Goal: Task Accomplishment & Management: Complete application form

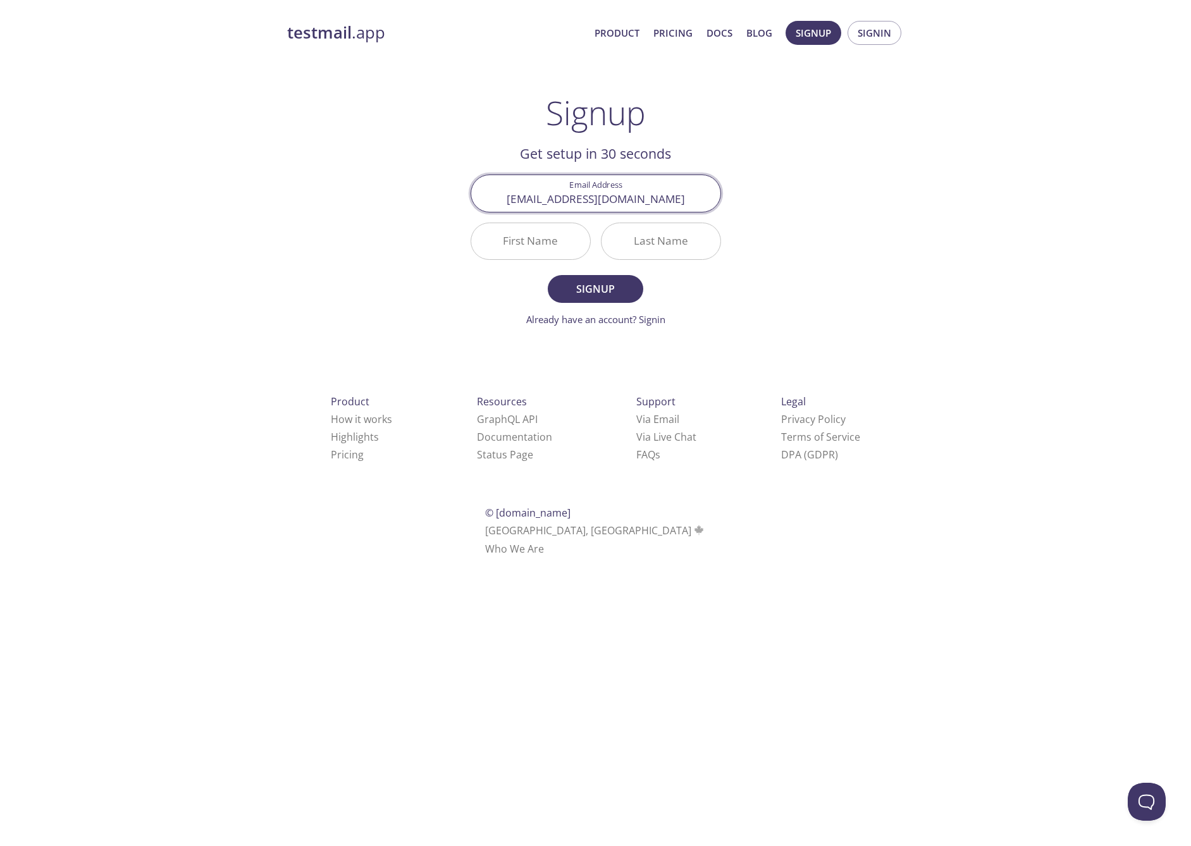
click at [553, 232] on input "First Name" at bounding box center [530, 241] width 119 height 36
type input "[PERSON_NAME]"
click at [548, 275] on button "Signup" at bounding box center [595, 289] width 95 height 28
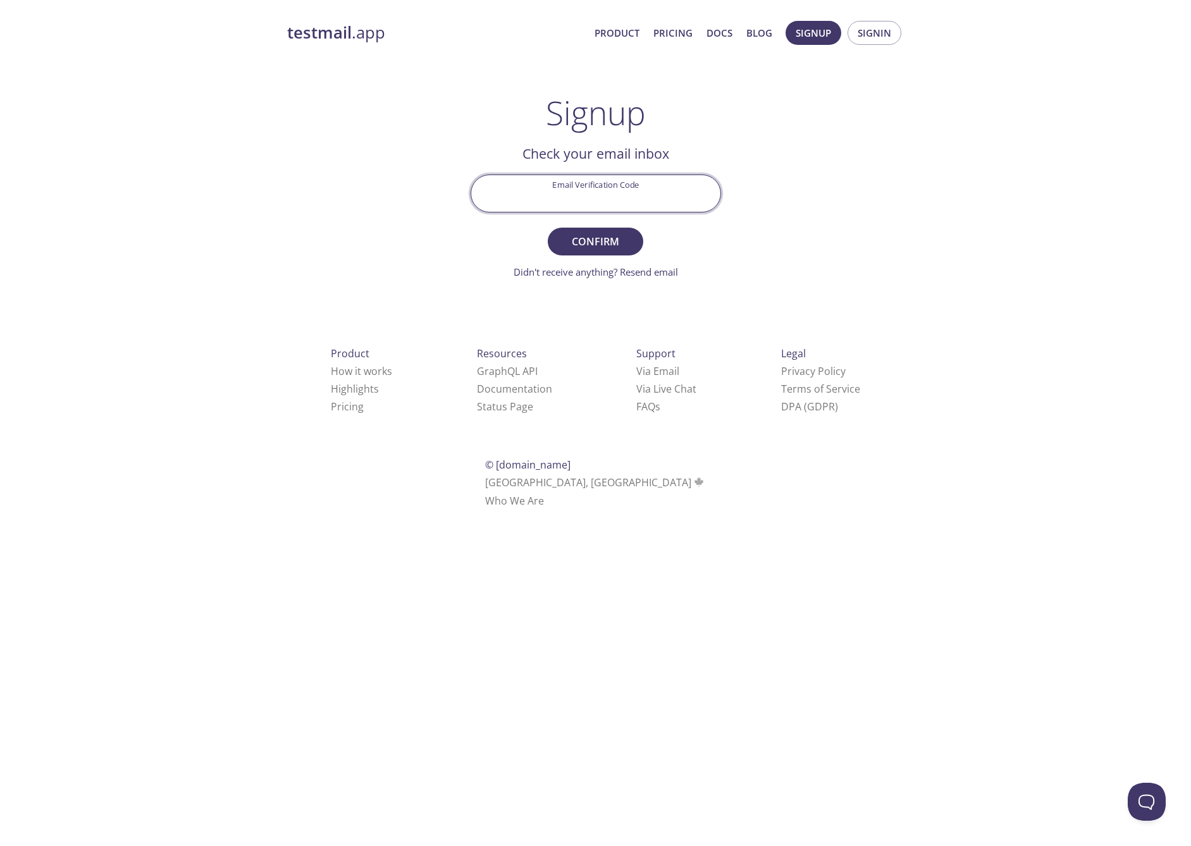
click at [627, 192] on input "Email Verification Code" at bounding box center [595, 193] width 249 height 36
paste input "BZP6P6B"
type input "BZP6P6B"
click at [615, 244] on span "Confirm" at bounding box center [595, 242] width 67 height 18
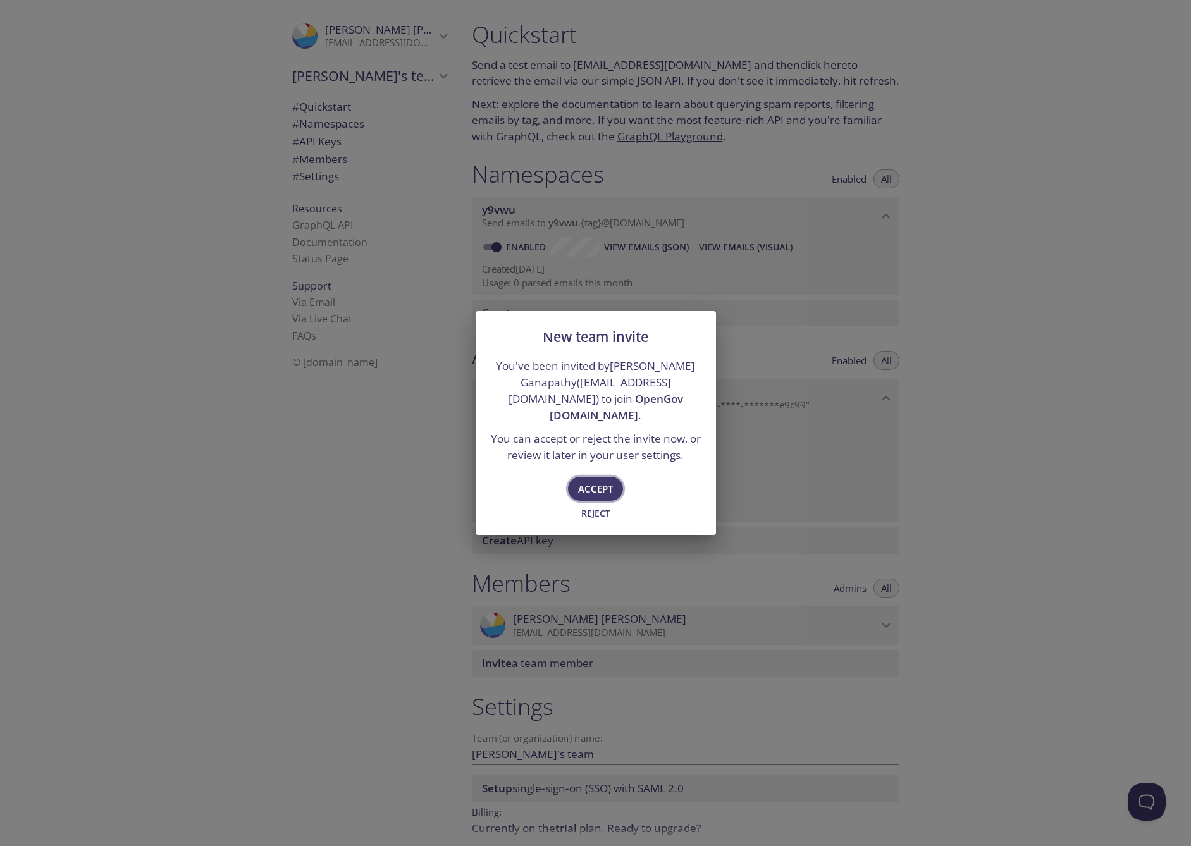
click at [604, 481] on span "Accept" at bounding box center [595, 489] width 35 height 16
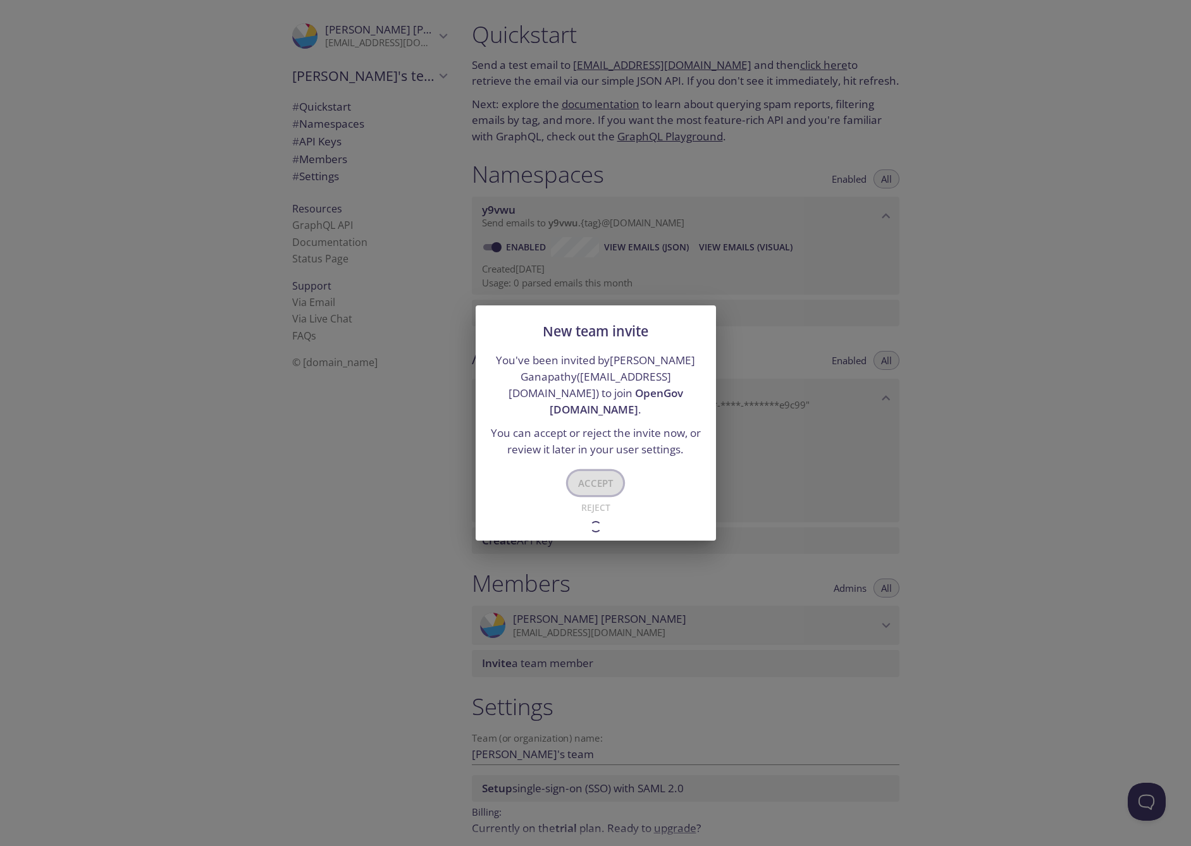
type input "OpenGov [DOMAIN_NAME]"
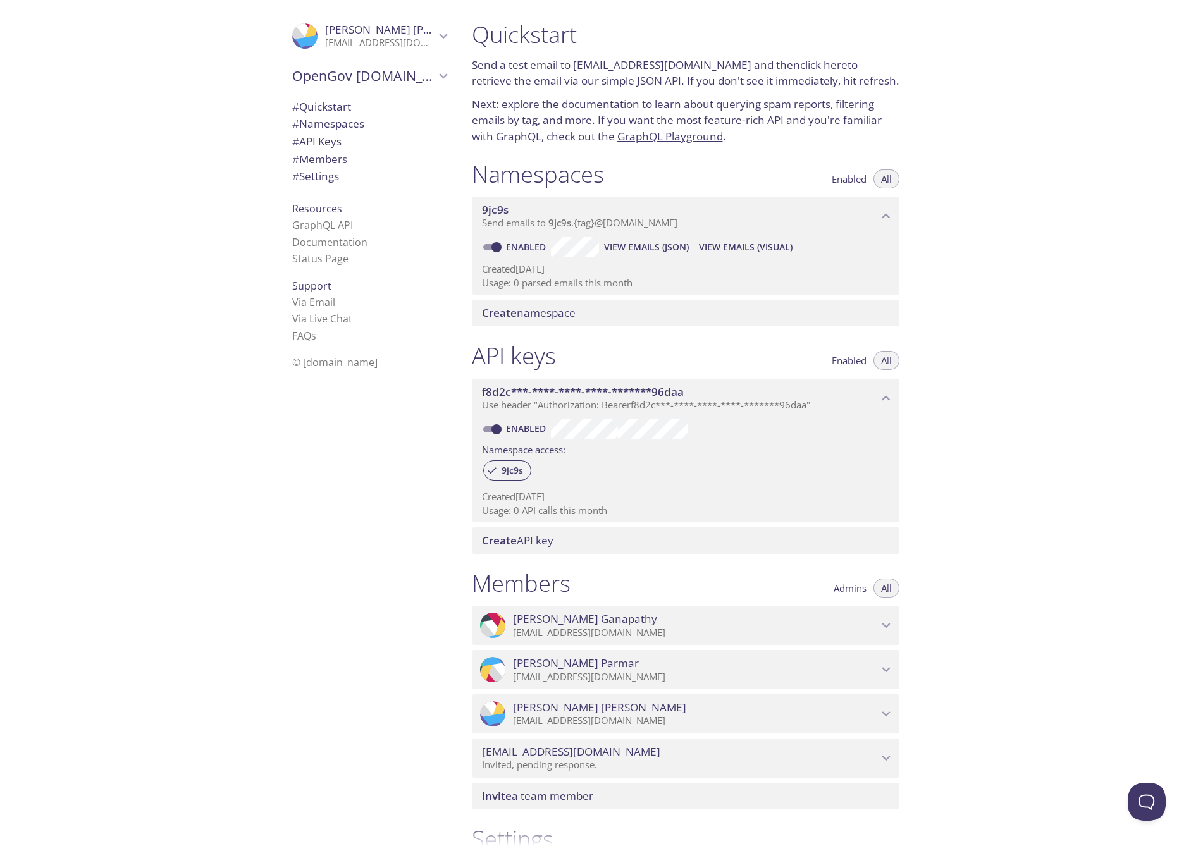
click at [515, 540] on span "Create" at bounding box center [499, 540] width 35 height 15
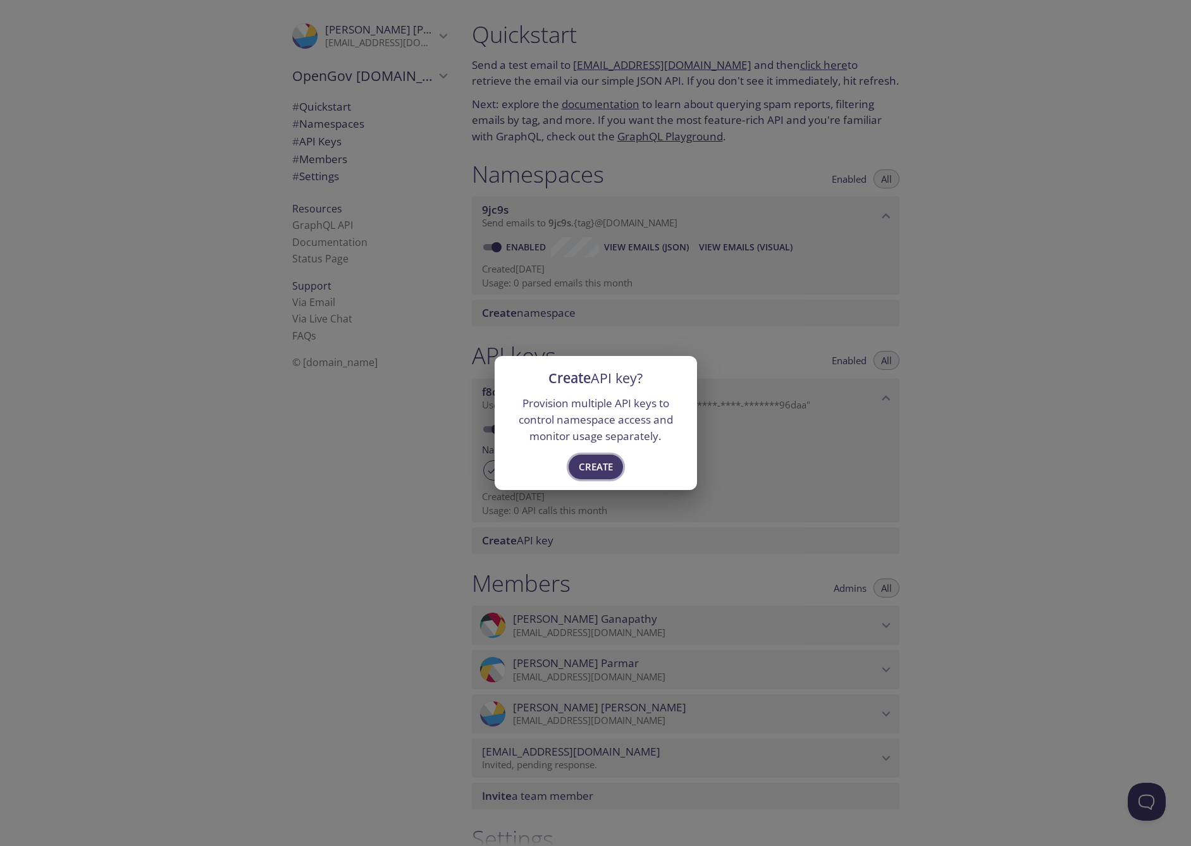
click at [587, 464] on span "Create" at bounding box center [596, 467] width 34 height 16
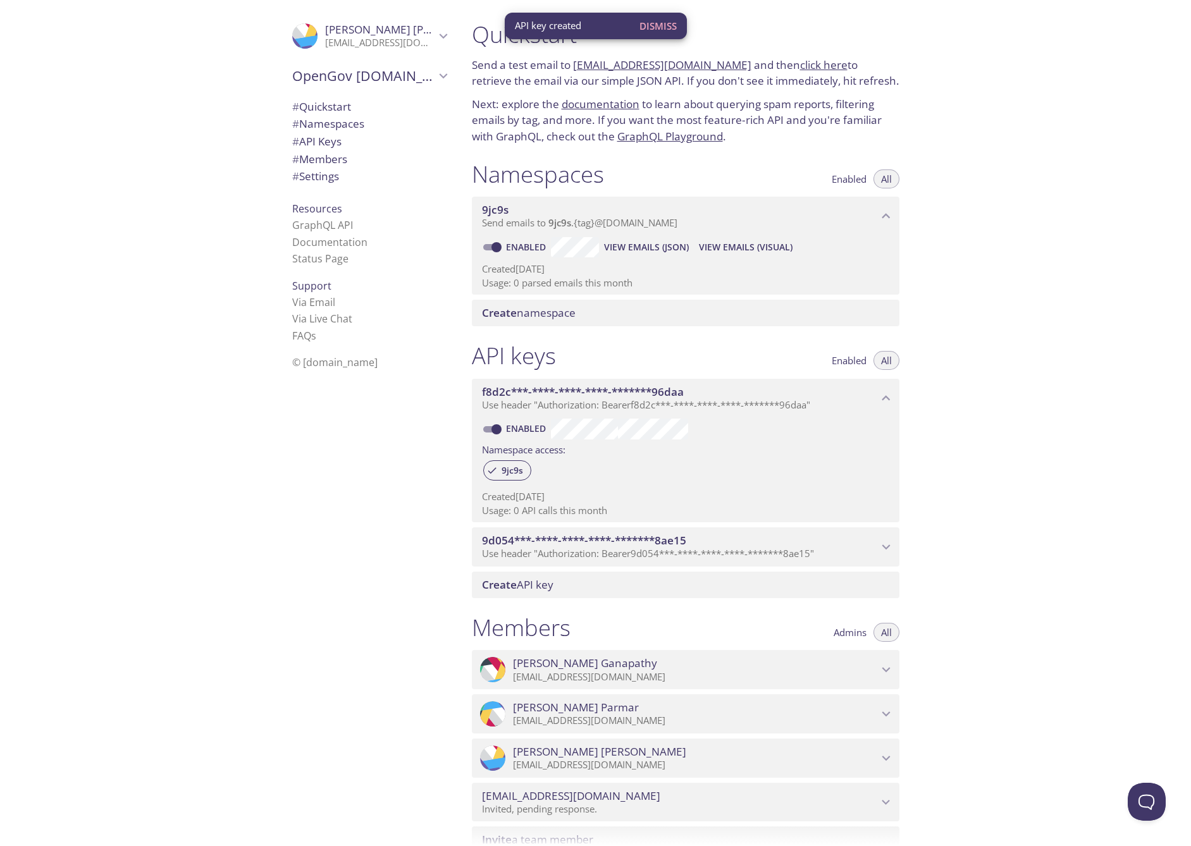
click at [876, 542] on span "9d054***-****-****-****-*******8ae15" at bounding box center [680, 541] width 396 height 14
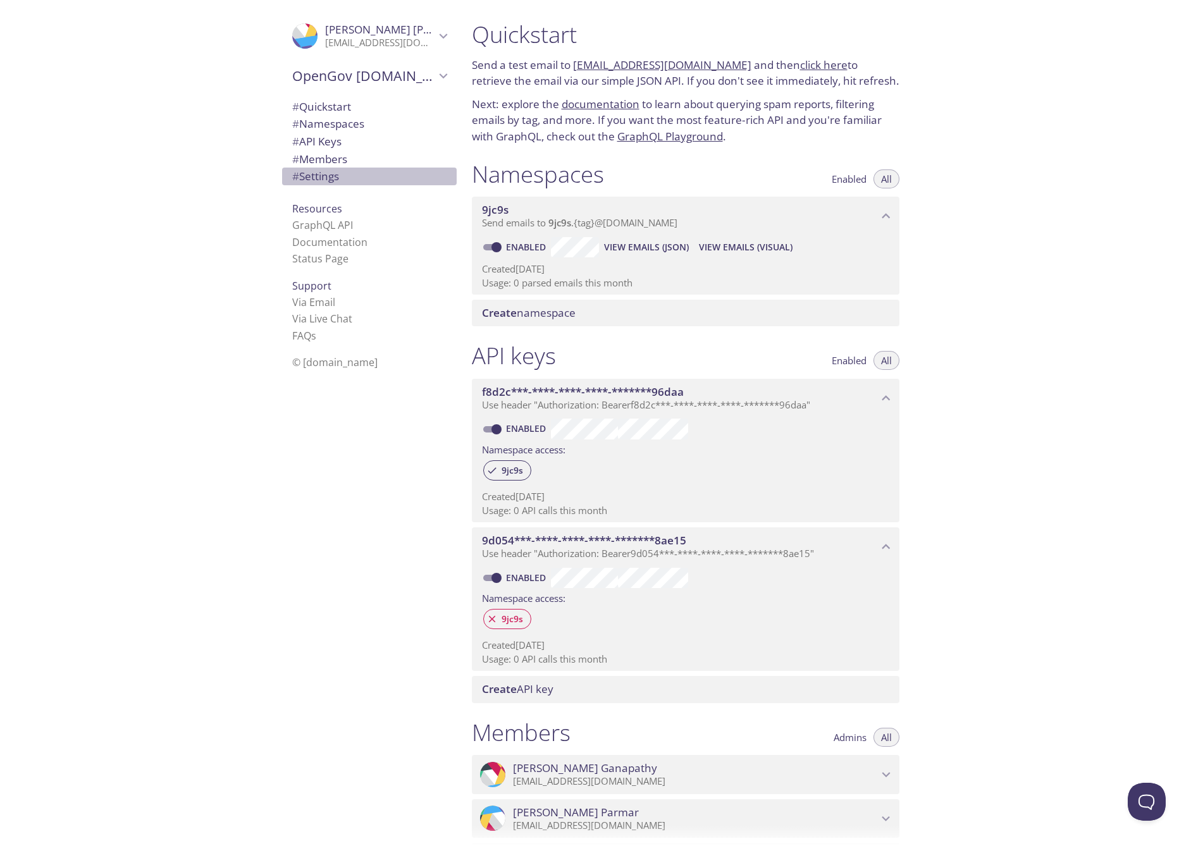
click at [328, 174] on span "# Settings" at bounding box center [315, 176] width 47 height 15
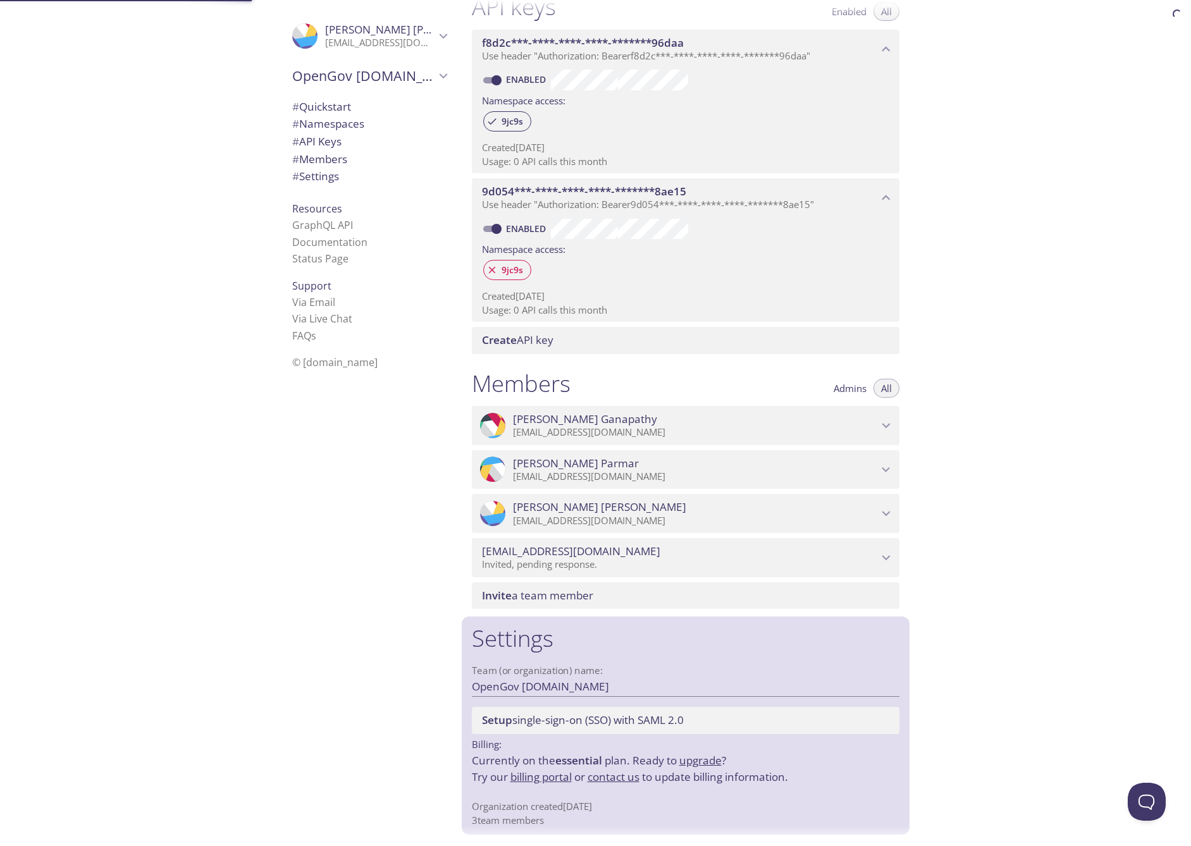
scroll to position [350, 0]
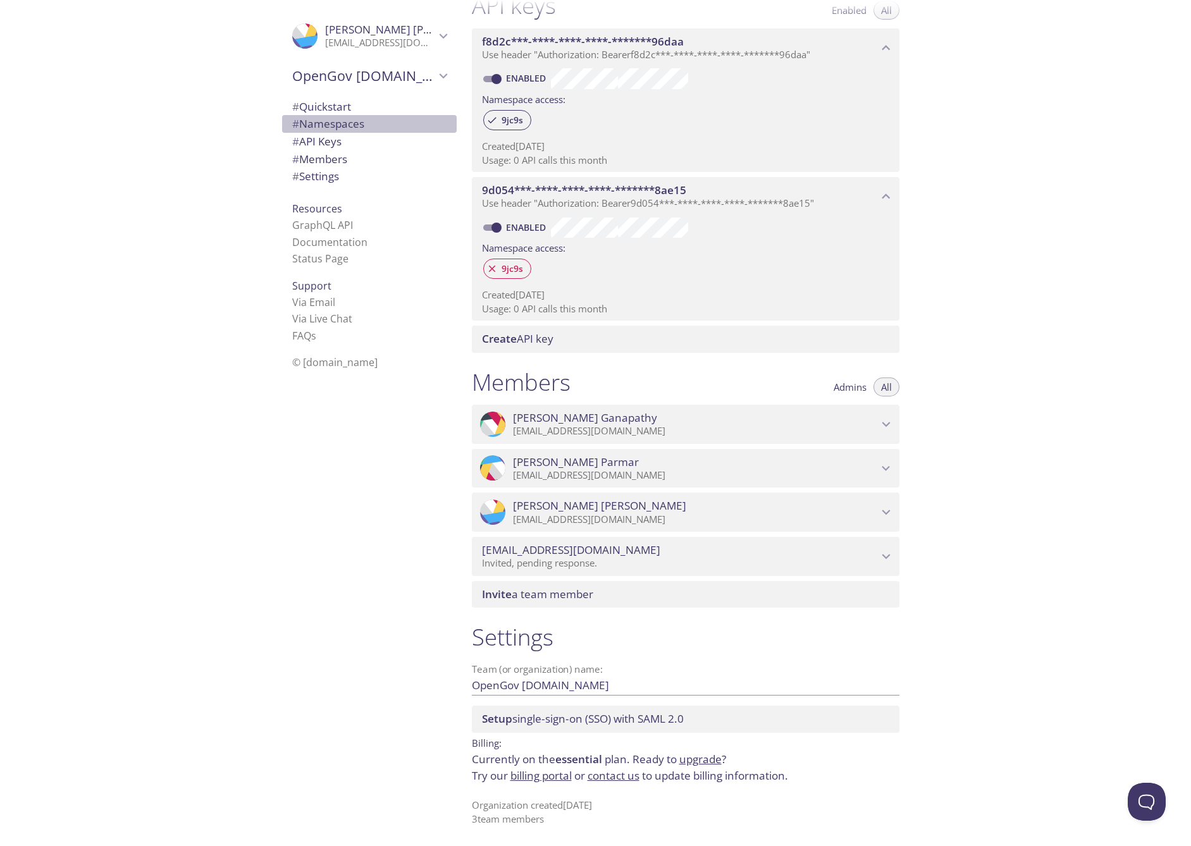
click at [337, 125] on span "# Namespaces" at bounding box center [328, 123] width 72 height 15
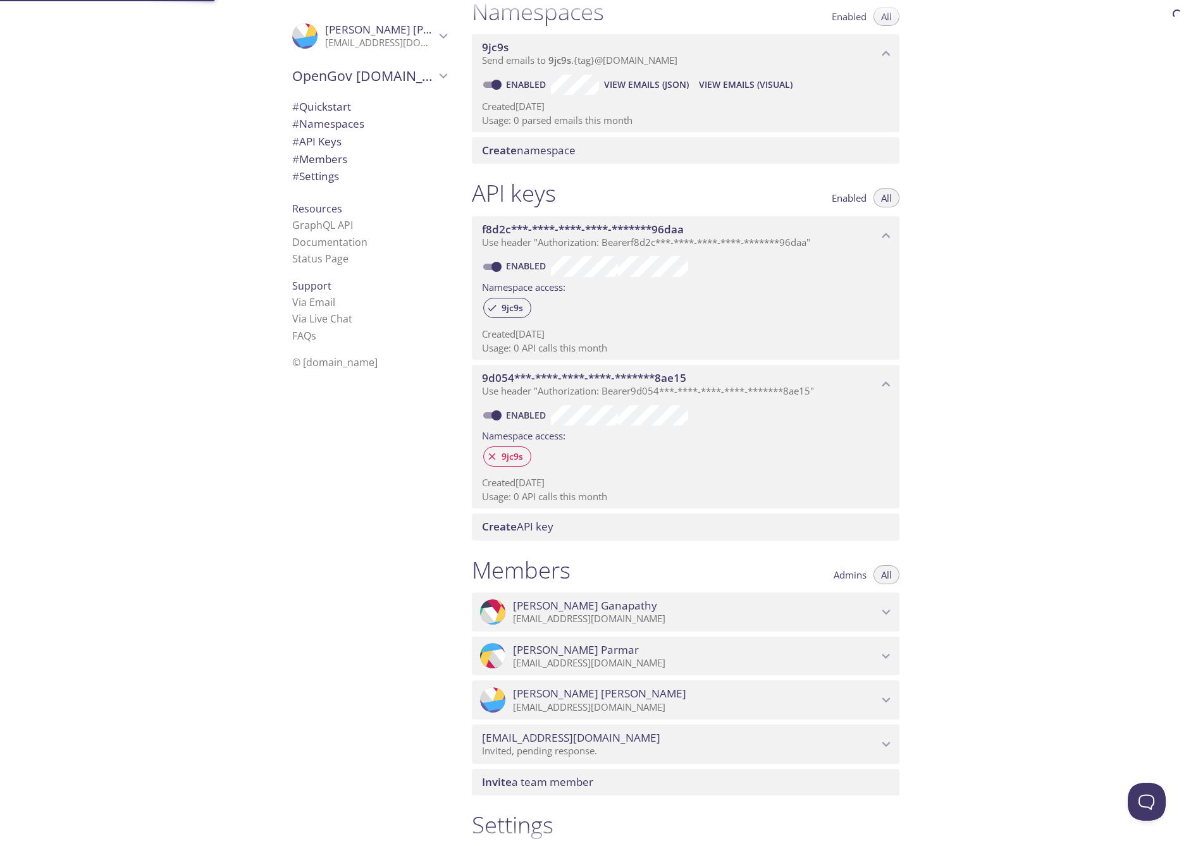
scroll to position [160, 0]
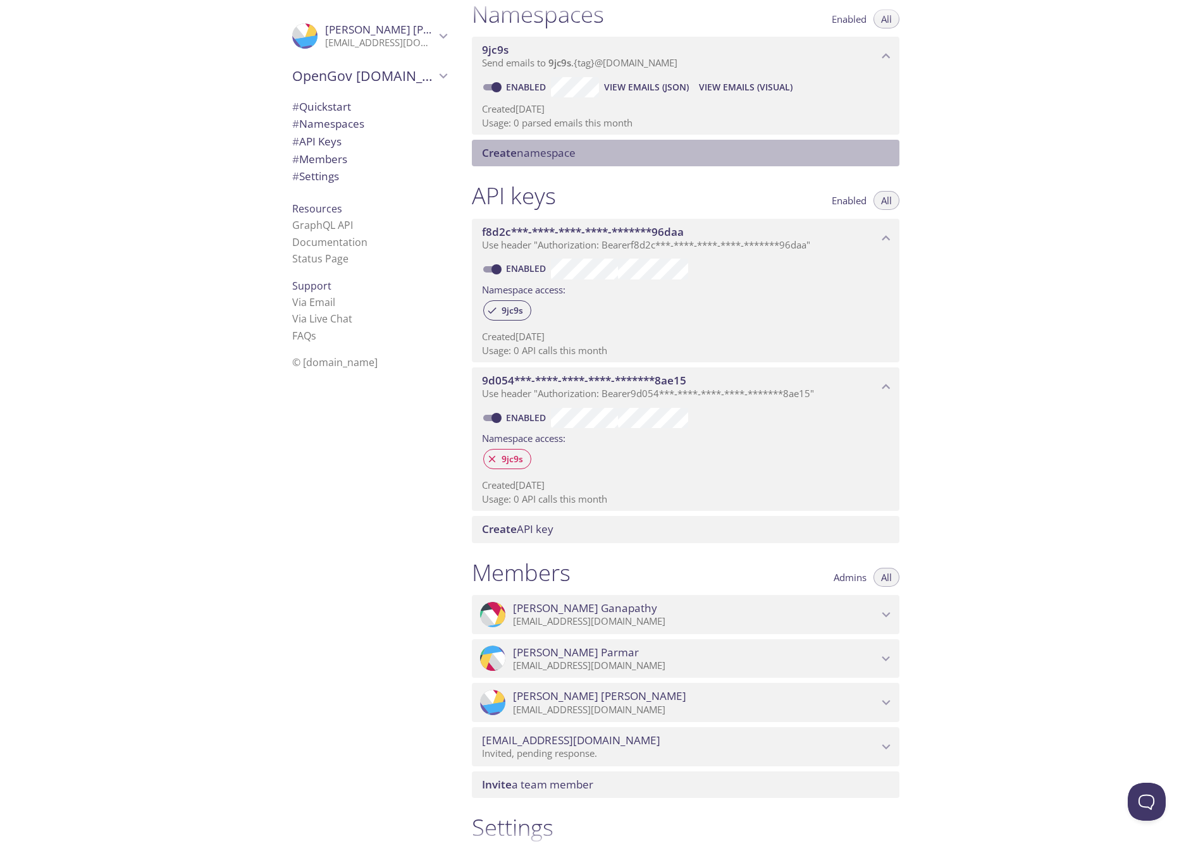
click at [619, 155] on span "Create namespace" at bounding box center [688, 153] width 412 height 14
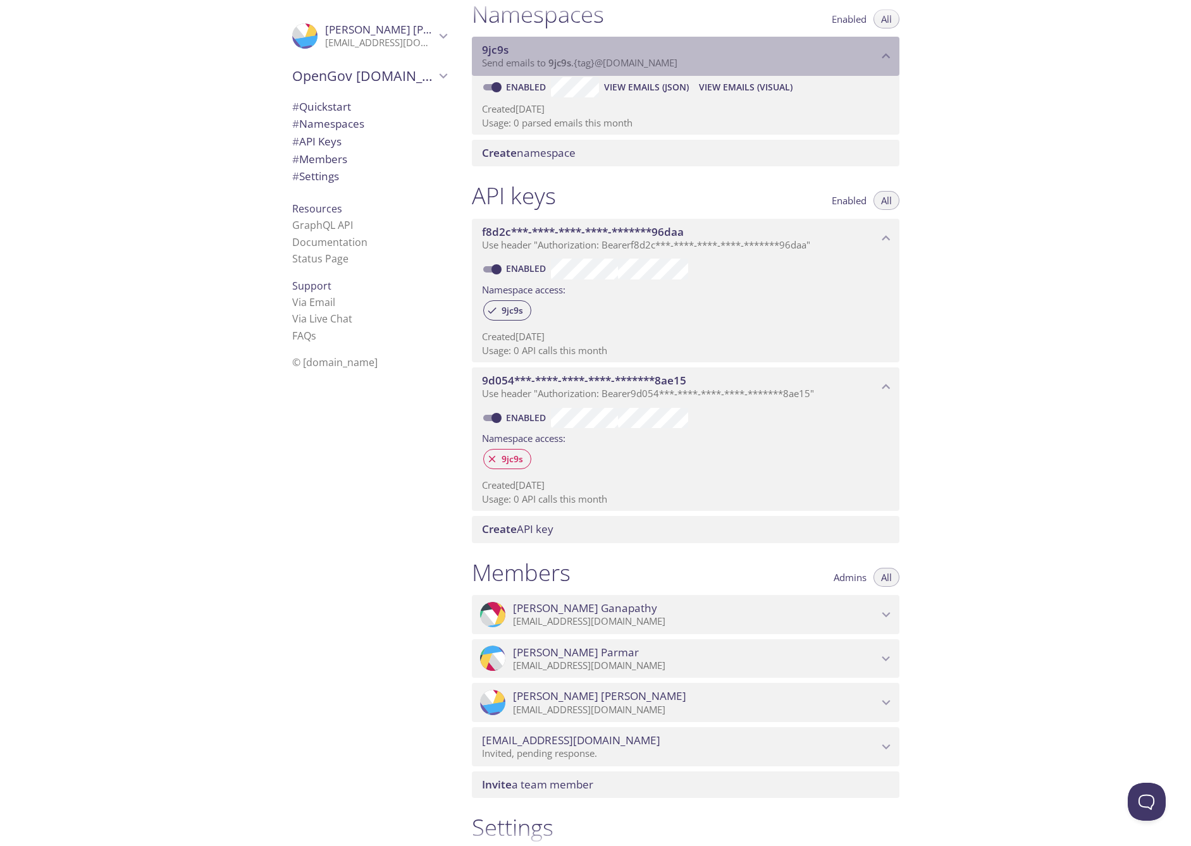
drag, startPoint x: 520, startPoint y: 51, endPoint x: 473, endPoint y: 49, distance: 46.9
click at [473, 49] on div "9jc9s Send emails to 9jc9s . {tag} @[DOMAIN_NAME]" at bounding box center [686, 56] width 428 height 39
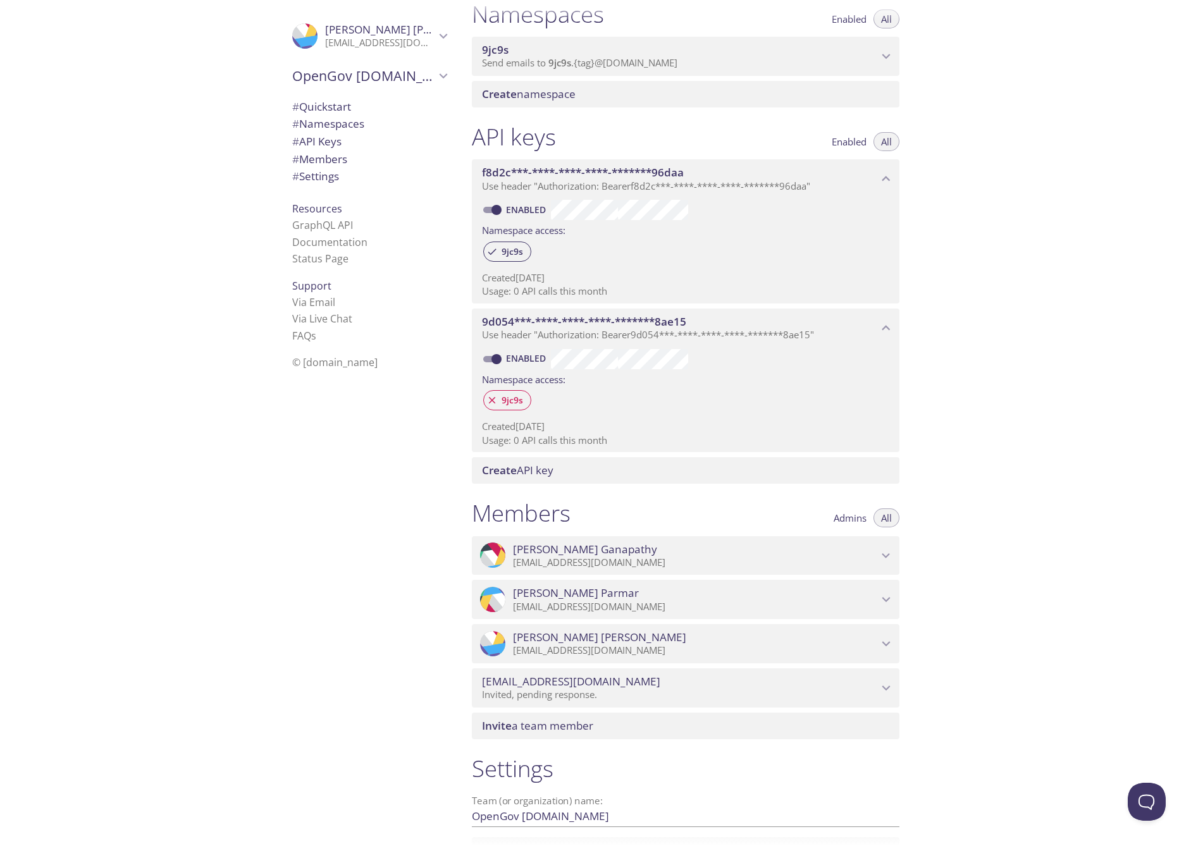
click at [478, 46] on div "9jc9s Send emails to 9jc9s . {tag} @[DOMAIN_NAME]" at bounding box center [686, 56] width 428 height 39
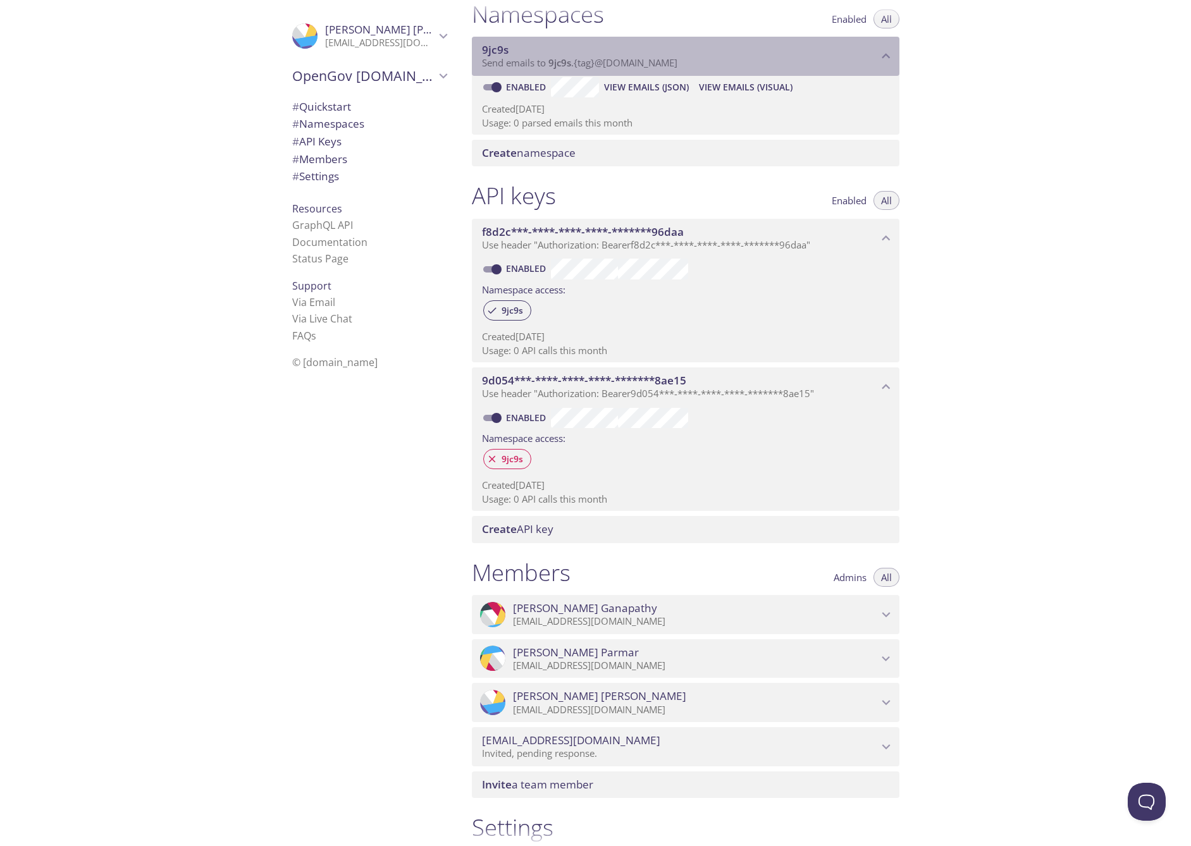
drag, startPoint x: 481, startPoint y: 46, endPoint x: 520, endPoint y: 46, distance: 39.2
click at [520, 46] on div "9jc9s Send emails to 9jc9s . {tag} @[DOMAIN_NAME]" at bounding box center [686, 56] width 428 height 39
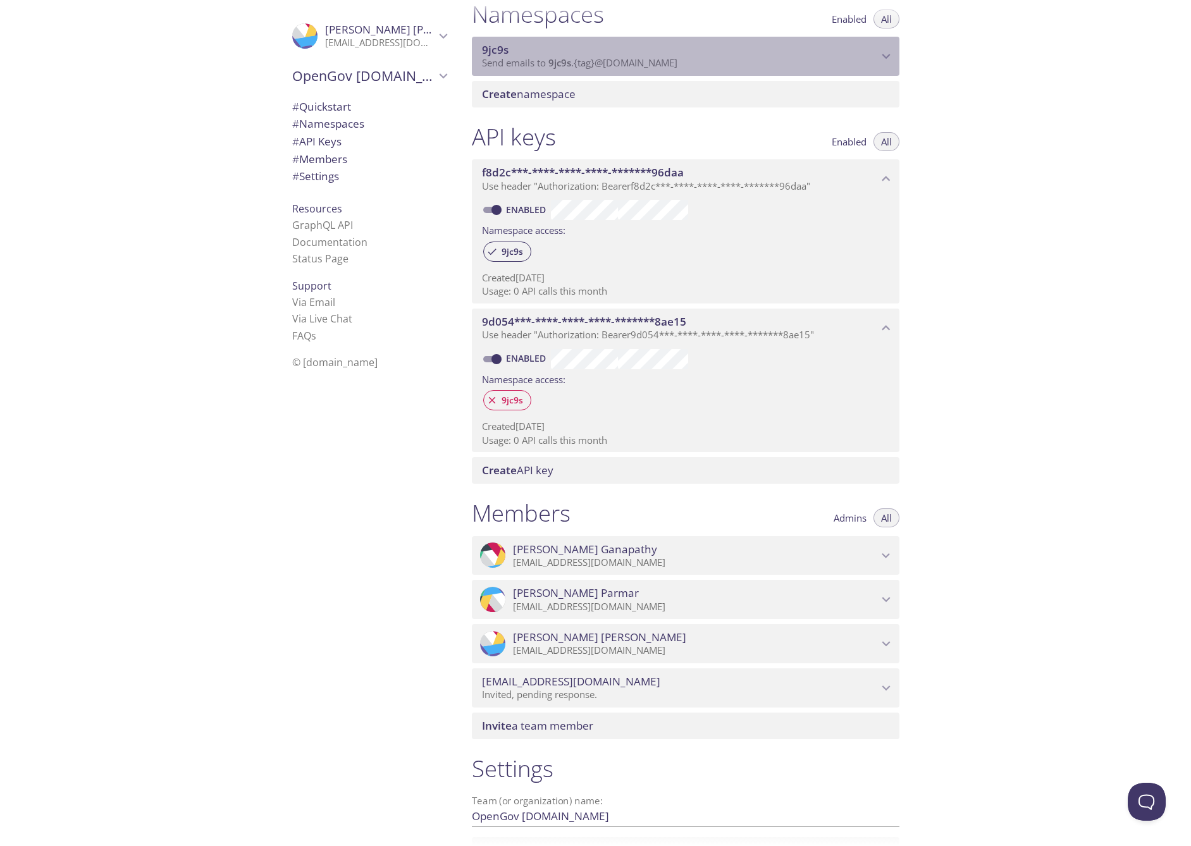
drag, startPoint x: 550, startPoint y: 60, endPoint x: 569, endPoint y: 64, distance: 19.4
click at [569, 64] on span "9jc9s" at bounding box center [559, 62] width 23 height 13
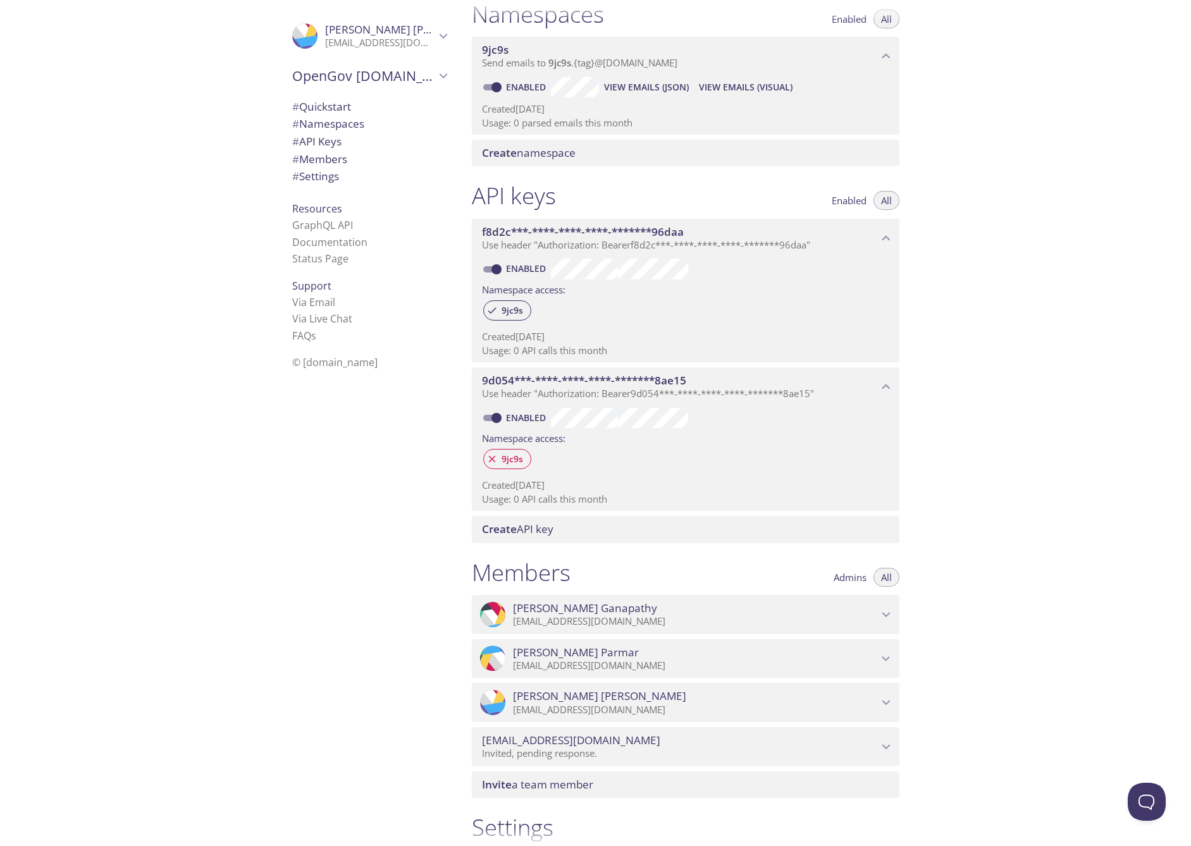
click at [869, 388] on p "Use header "Authorization: Bearer 9d054***-****-****-****-*******8ae15 "" at bounding box center [680, 394] width 396 height 13
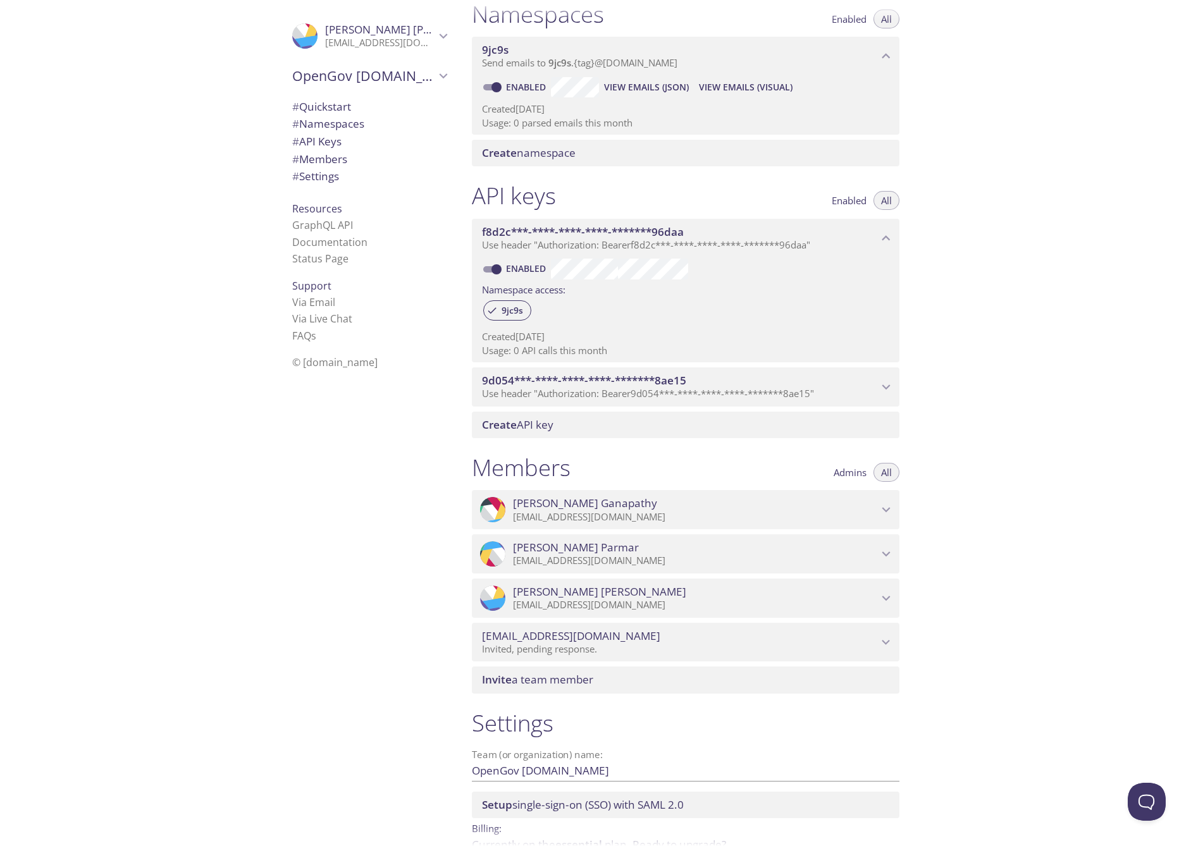
click at [869, 388] on p "Use header "Authorization: Bearer 9d054***-****-****-****-*******8ae15 "" at bounding box center [680, 394] width 396 height 13
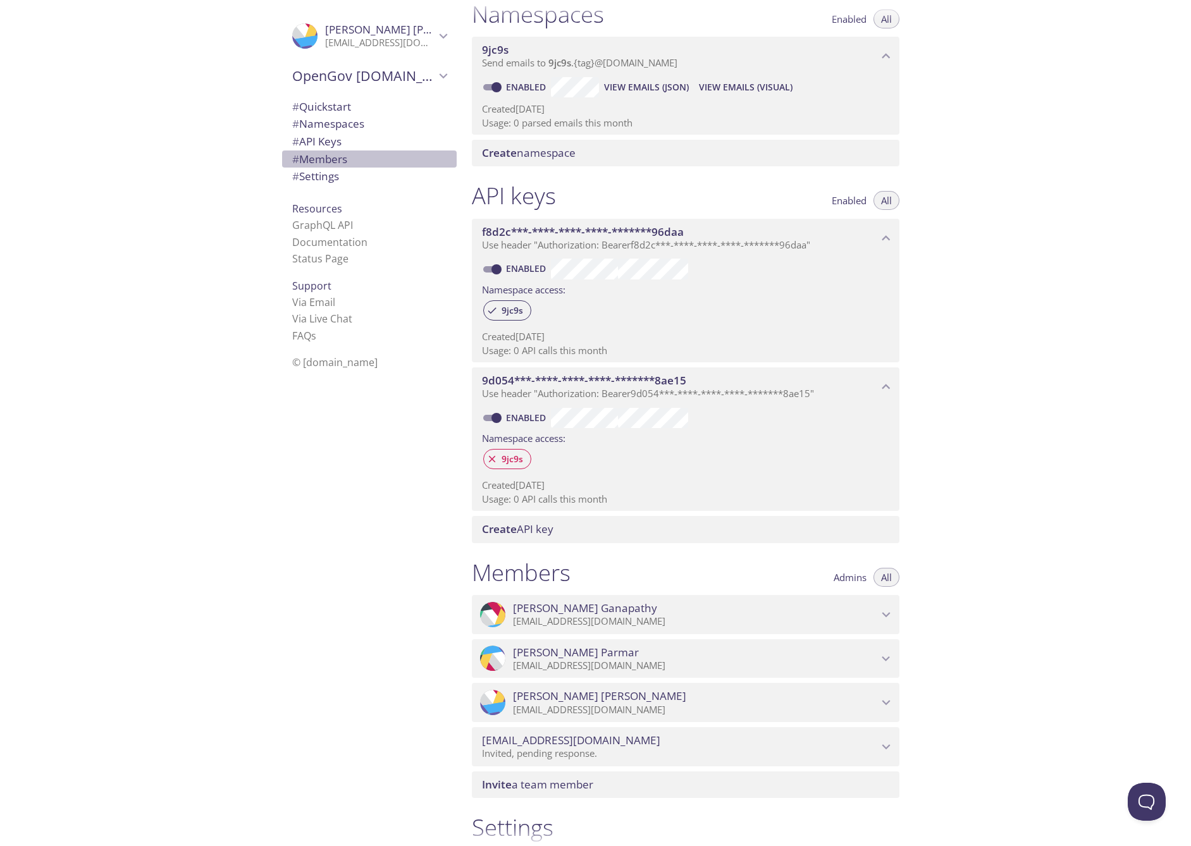
click at [331, 156] on span "# Members" at bounding box center [319, 159] width 55 height 15
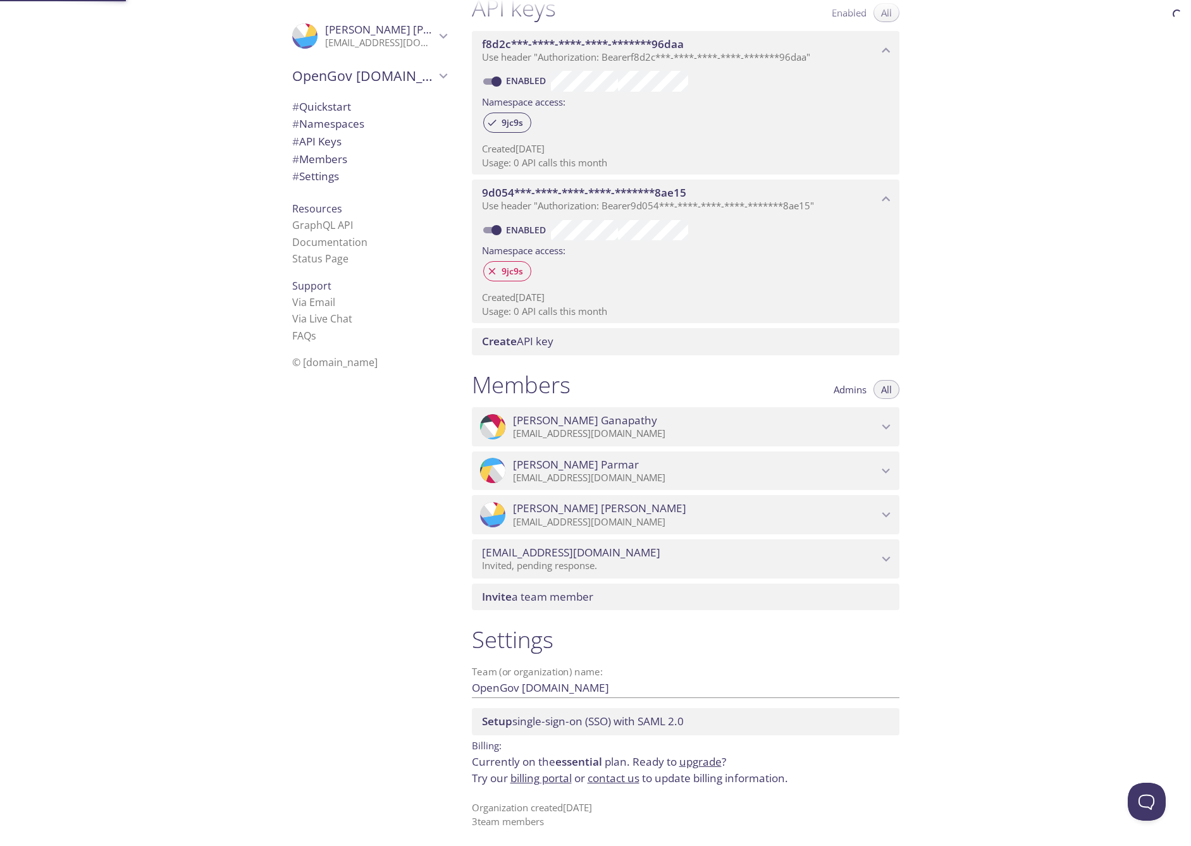
scroll to position [350, 0]
click at [328, 171] on span "# Settings" at bounding box center [315, 176] width 47 height 15
click at [338, 120] on span "# Namespaces" at bounding box center [328, 123] width 72 height 15
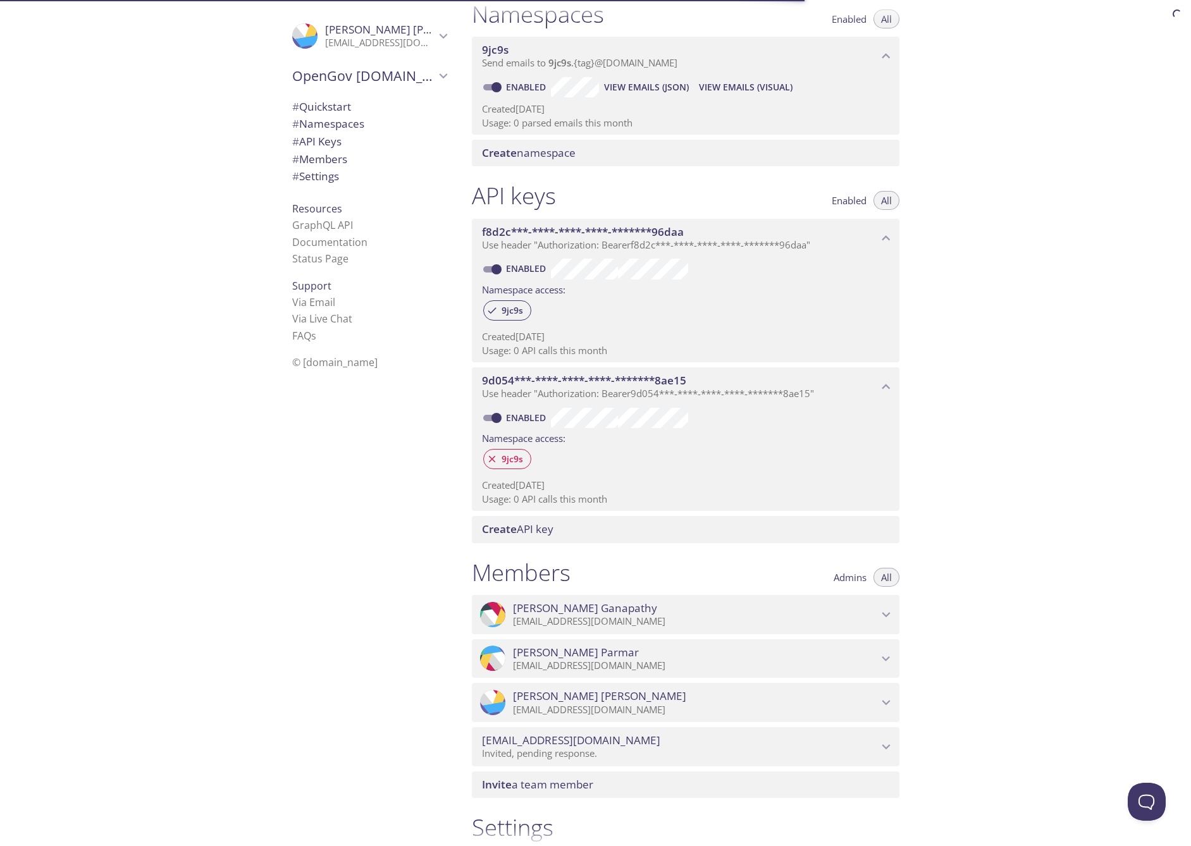
click at [342, 110] on span "# Quickstart" at bounding box center [321, 106] width 59 height 15
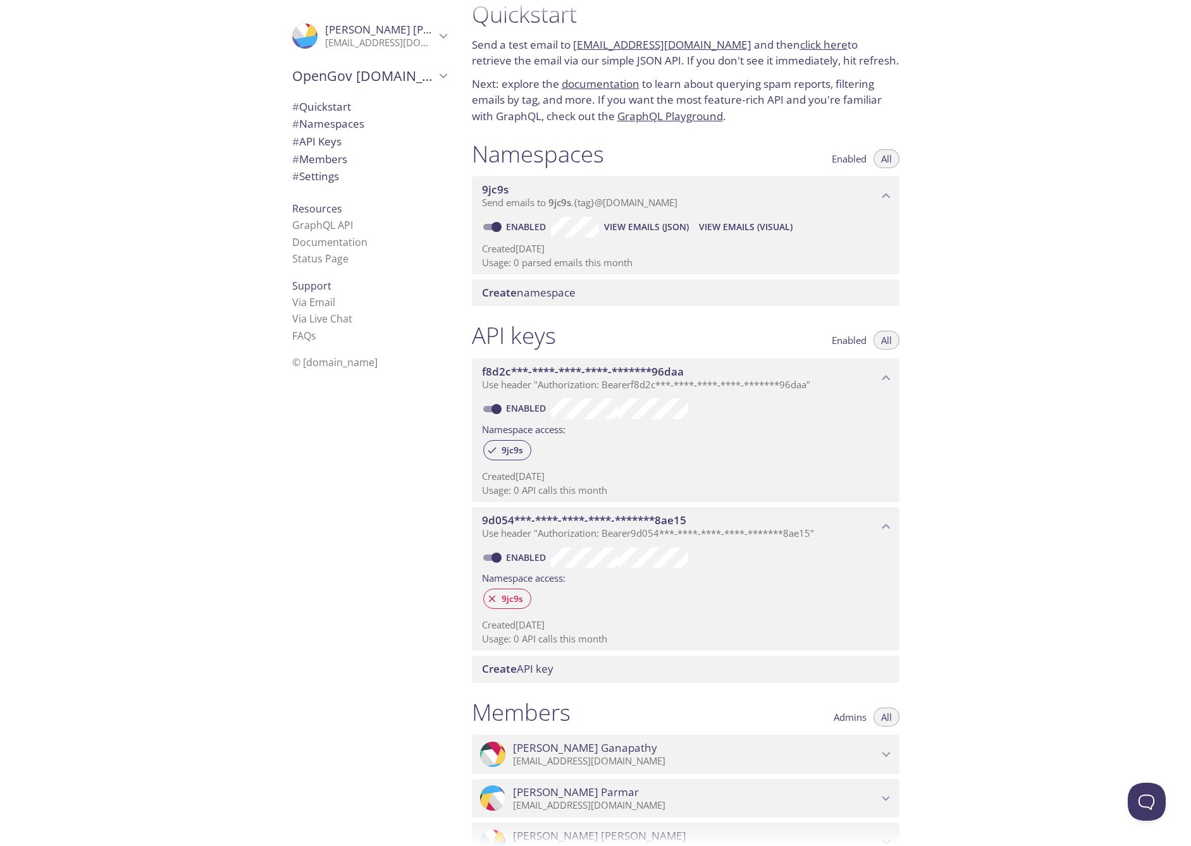
click at [207, 441] on div ".cls-1 { fill: #6d5ca8; } .cls-2 { fill: #3fc191; } .cls-3 { fill: #3b4752; } .…" at bounding box center [231, 423] width 462 height 846
click at [314, 517] on div ".cls-1 { fill: #6d5ca8; } .cls-2 { fill: #3fc191; } .cls-3 { fill: #3b4752; } .…" at bounding box center [367, 423] width 190 height 846
click at [162, 110] on div ".cls-1 { fill: #6d5ca8; } .cls-2 { fill: #3fc191; } .cls-3 { fill: #3b4752; } .…" at bounding box center [231, 423] width 462 height 846
click at [409, 44] on p "[EMAIL_ADDRESS][DOMAIN_NAME]" at bounding box center [380, 43] width 110 height 13
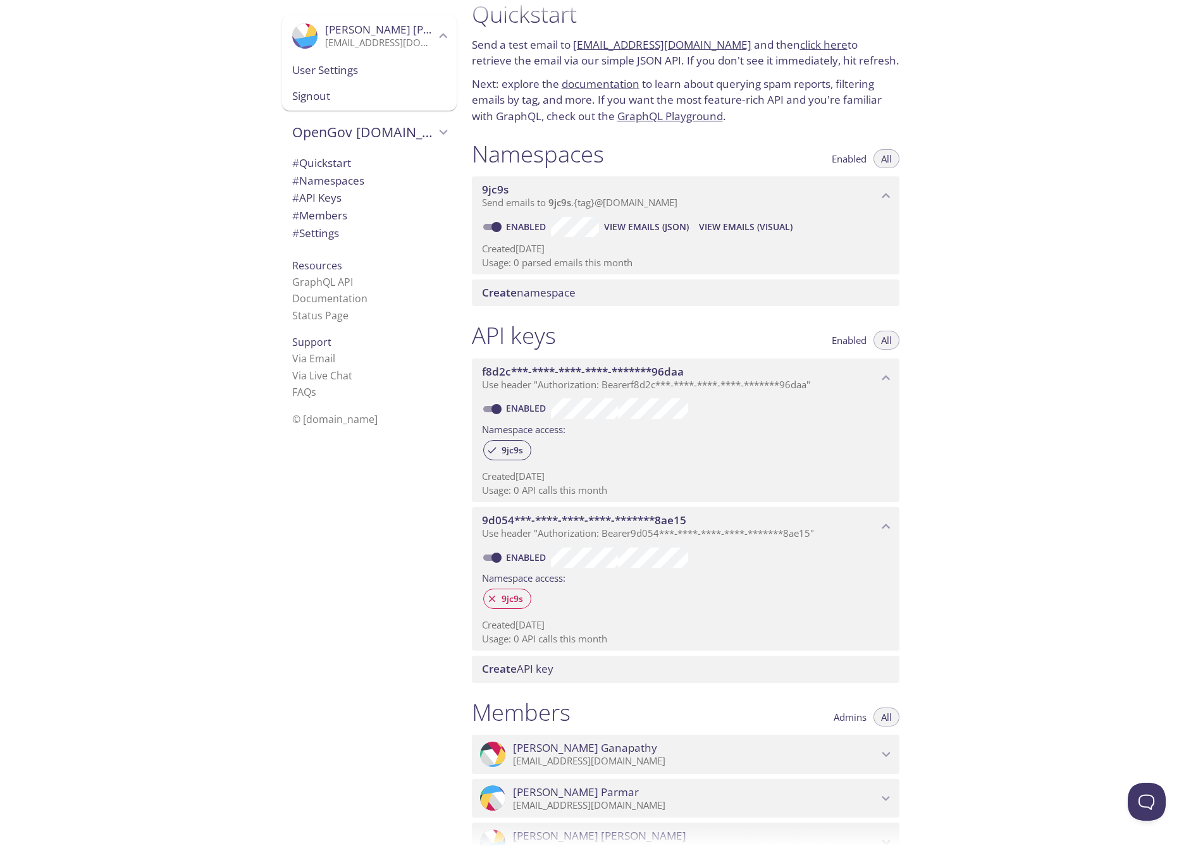
click at [409, 45] on p "[EMAIL_ADDRESS][DOMAIN_NAME]" at bounding box center [380, 43] width 110 height 13
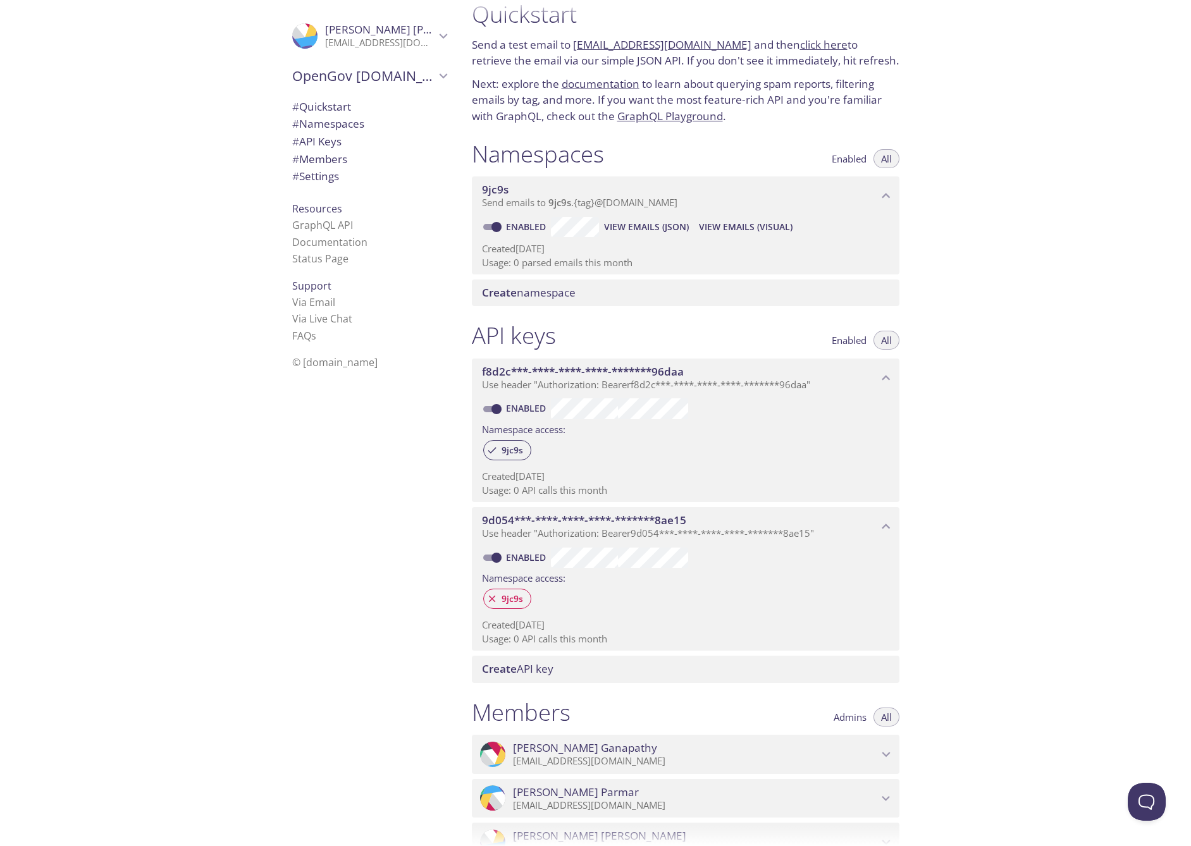
click at [524, 538] on span "Use header "Authorization: Bearer 9d054***-****-****-****-*******8ae15 "" at bounding box center [648, 533] width 332 height 13
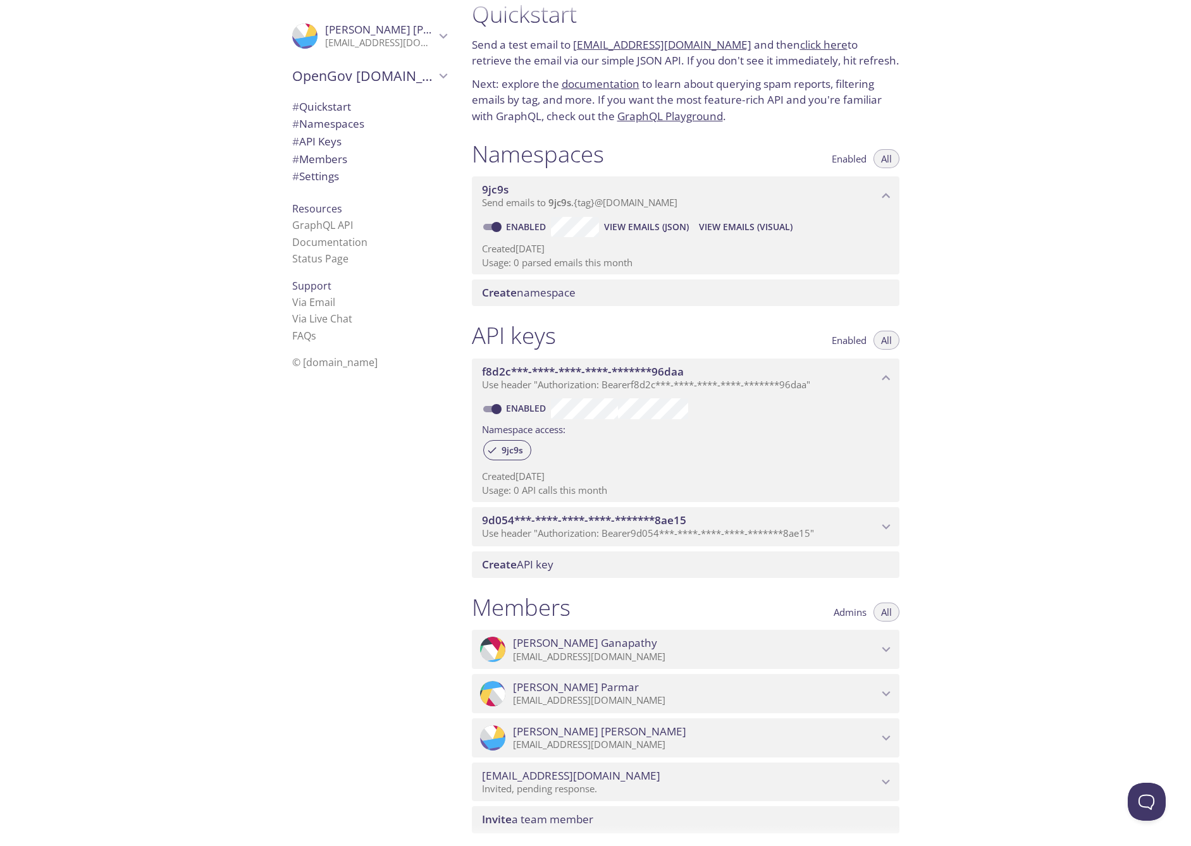
click at [526, 534] on span "Use header "Authorization: Bearer 9d054***-****-****-****-*******8ae15 "" at bounding box center [648, 533] width 332 height 13
